Goal: Navigation & Orientation: Find specific page/section

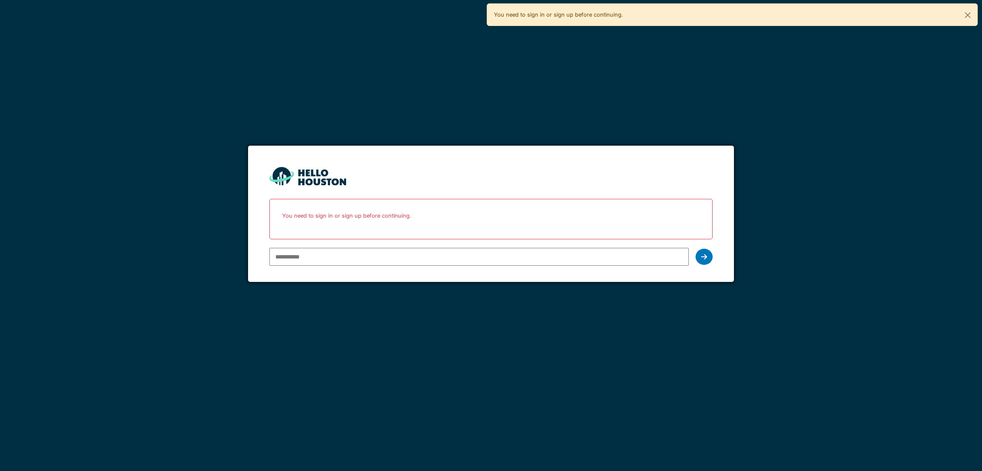
type input "**********"
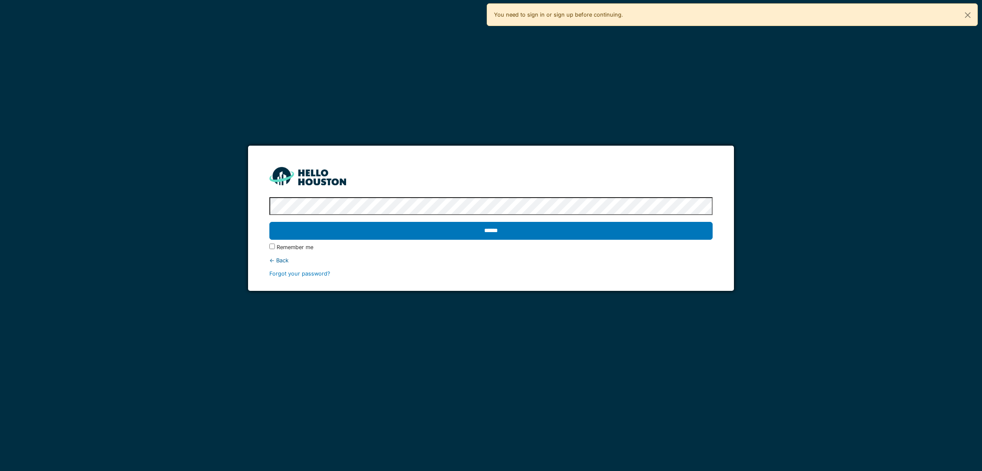
click at [269, 222] on input "******" at bounding box center [490, 231] width 443 height 18
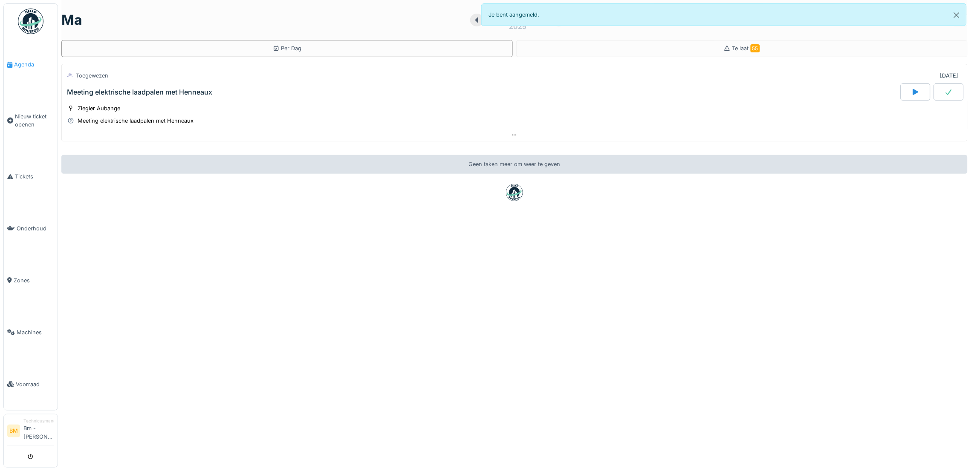
click at [29, 61] on span "Agenda" at bounding box center [34, 65] width 40 height 8
